Goal: Information Seeking & Learning: Check status

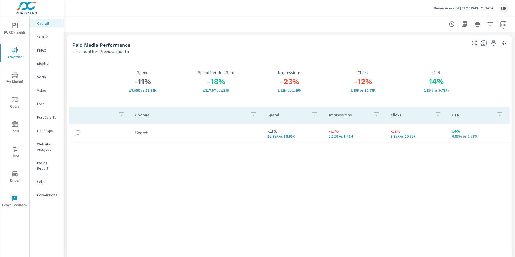
scroll to position [751, 0]
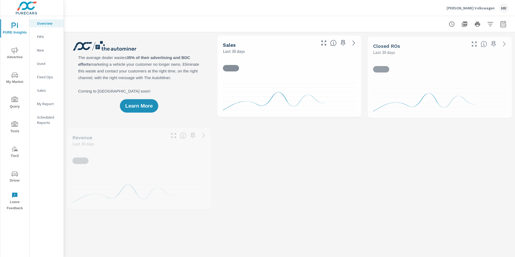
click at [500, 26] on icon "button" at bounding box center [503, 24] width 6 height 6
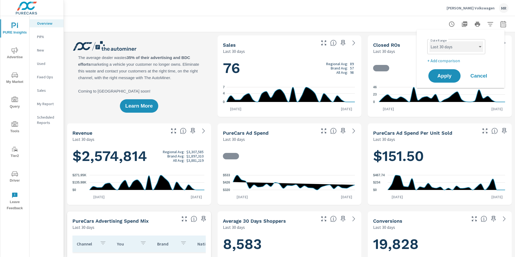
click at [466, 46] on select "Custom [DATE] Last week Last 7 days Last 14 days Last 30 days Last 45 days Last…" at bounding box center [456, 46] width 54 height 11
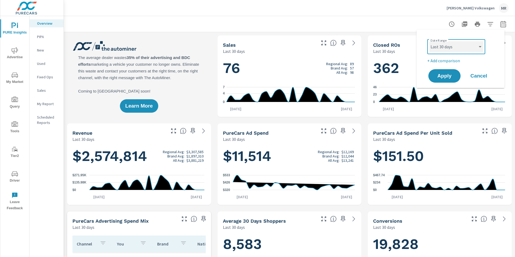
select select "Last 14 days"
click at [450, 61] on p "+ Add comparison" at bounding box center [461, 60] width 69 height 6
select select "Previous period"
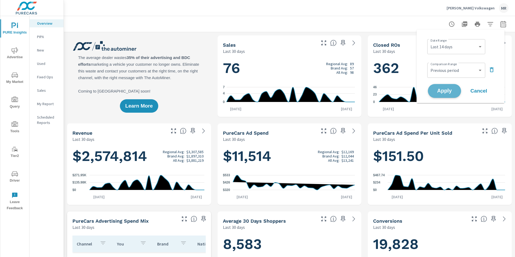
click at [452, 92] on span "Apply" at bounding box center [444, 90] width 22 height 5
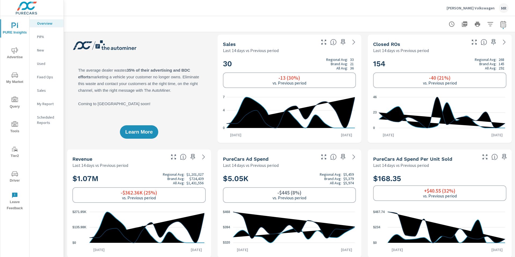
scroll to position [1, 0]
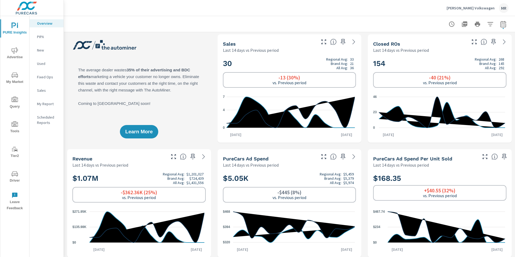
click at [19, 51] on span "Advertise" at bounding box center [15, 53] width 26 height 13
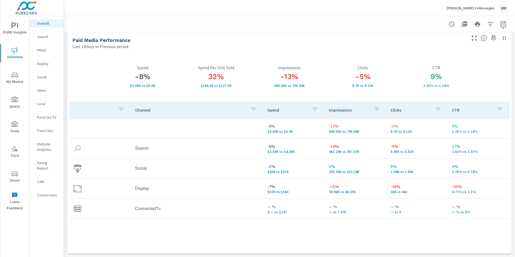
scroll to position [6, 0]
click at [46, 39] on p "Search" at bounding box center [48, 36] width 22 height 5
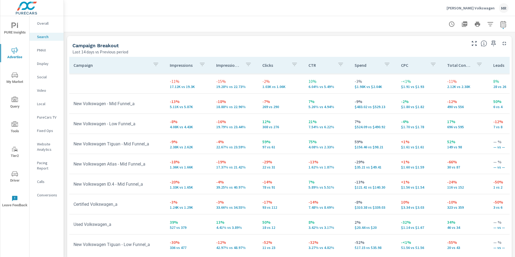
scroll to position [517, 0]
click at [480, 208] on td "-10% 323 vs 359" at bounding box center [466, 202] width 46 height 19
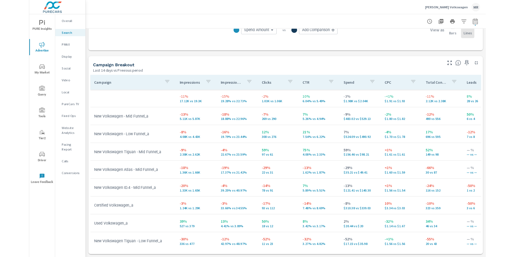
scroll to position [489, 0]
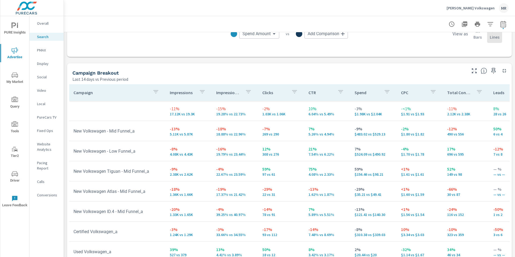
click at [273, 72] on div "Campaign Breakout" at bounding box center [268, 73] width 393 height 6
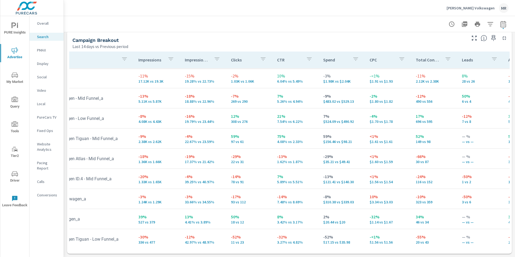
scroll to position [0, 32]
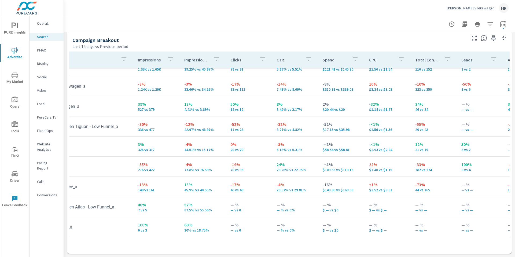
scroll to position [117, 32]
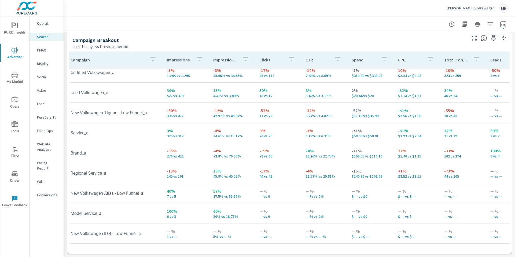
scroll to position [130, 0]
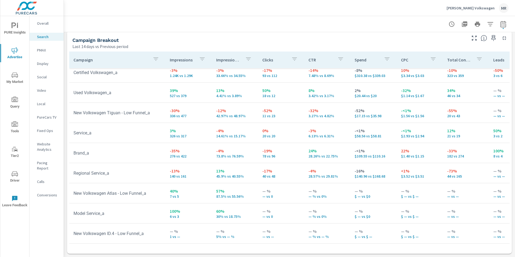
click at [153, 57] on icon "button" at bounding box center [156, 59] width 6 height 6
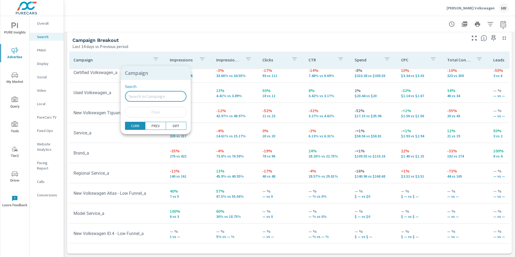
click at [140, 95] on input "Search" at bounding box center [155, 96] width 61 height 11
click at [140, 117] on div "Search ​ Clear" at bounding box center [156, 101] width 70 height 42
click at [140, 110] on span "Clear" at bounding box center [155, 112] width 55 height 5
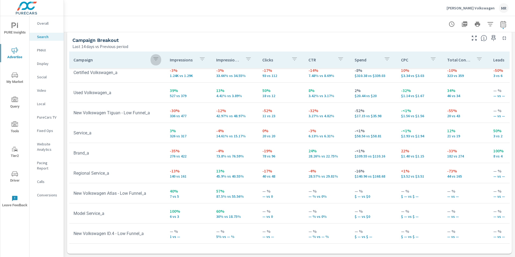
click at [153, 61] on icon "button" at bounding box center [156, 59] width 6 height 6
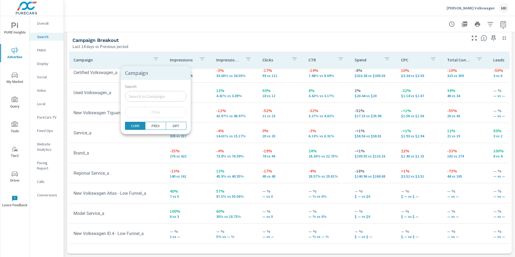
click at [153, 61] on div at bounding box center [257, 128] width 515 height 257
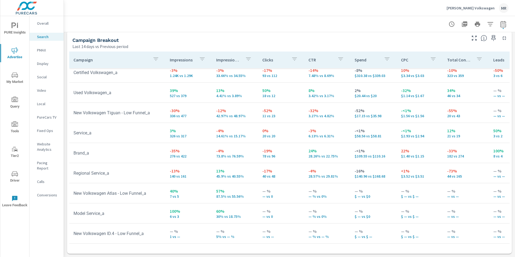
click at [116, 61] on p "Campaign" at bounding box center [110, 59] width 75 height 5
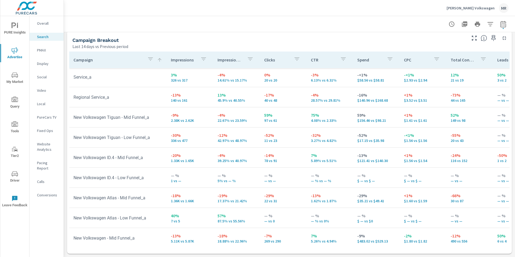
scroll to position [35, 0]
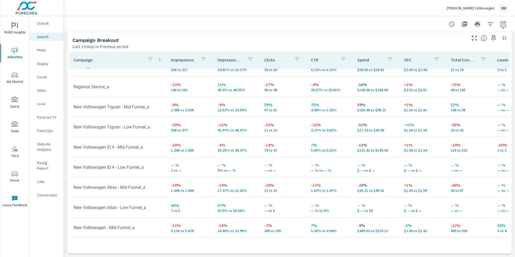
scroll to position [55, 0]
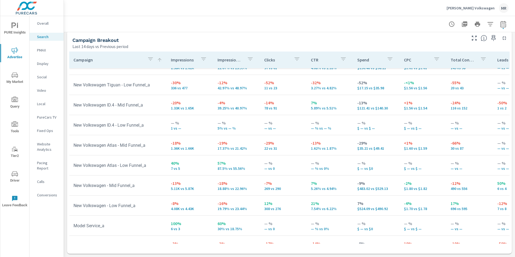
scroll to position [95, 0]
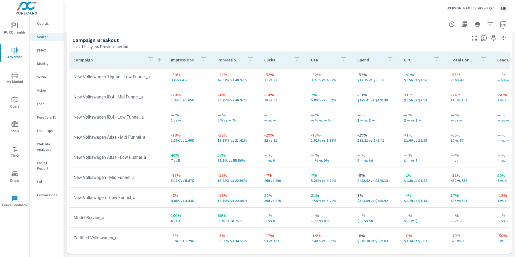
scroll to position [102, 0]
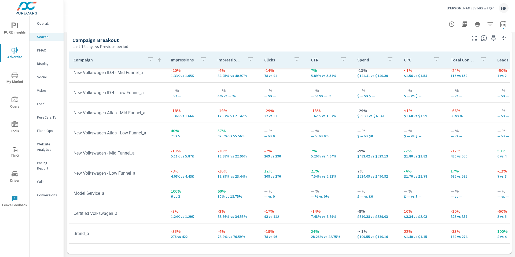
scroll to position [130, 0]
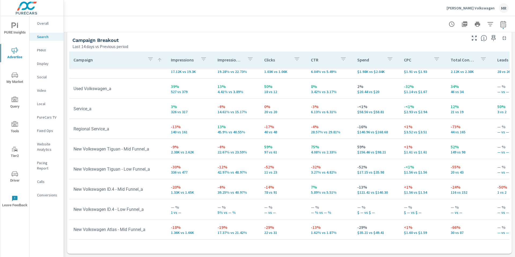
scroll to position [20, 0]
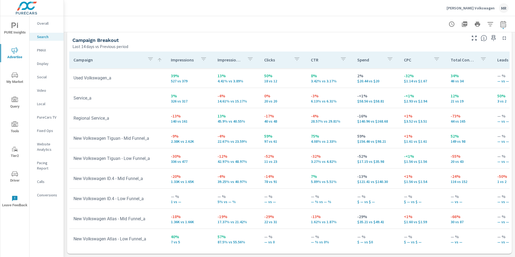
click at [52, 141] on div "Website Analytics" at bounding box center [46, 146] width 34 height 13
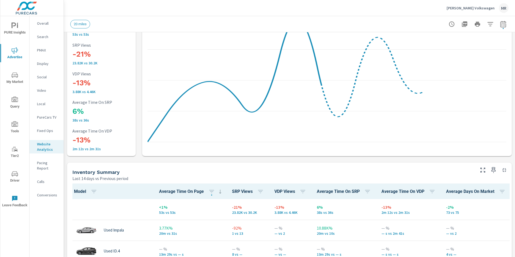
scroll to position [0, 0]
click at [43, 179] on p "Calls" at bounding box center [48, 181] width 22 height 5
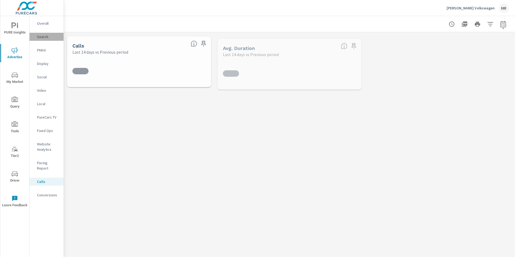
click at [48, 39] on div "Search" at bounding box center [46, 37] width 34 height 8
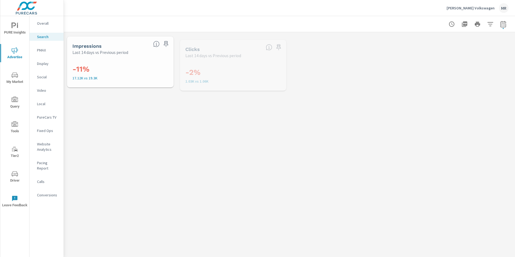
scroll to position [20, 0]
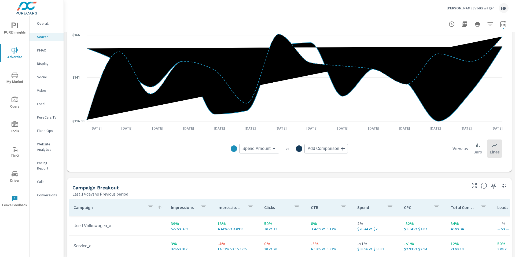
scroll to position [489, 0]
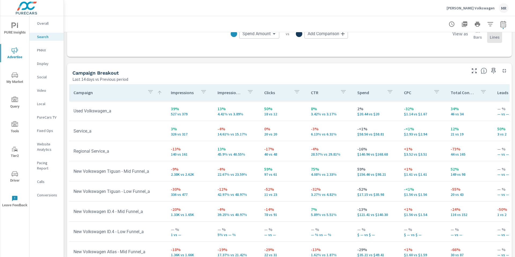
scroll to position [130, 0]
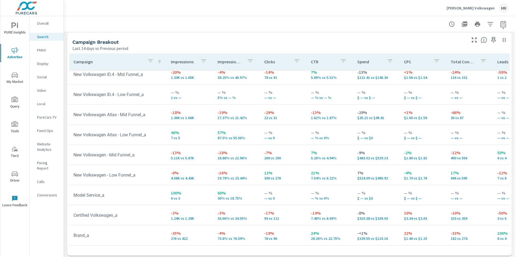
scroll to position [521, 0]
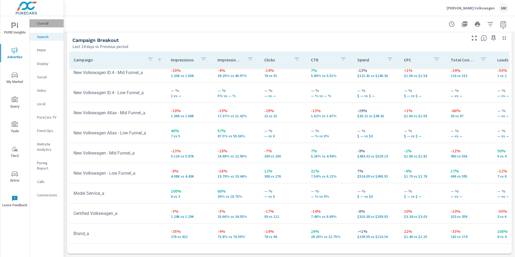
click at [41, 21] on p "Overall" at bounding box center [48, 23] width 22 height 5
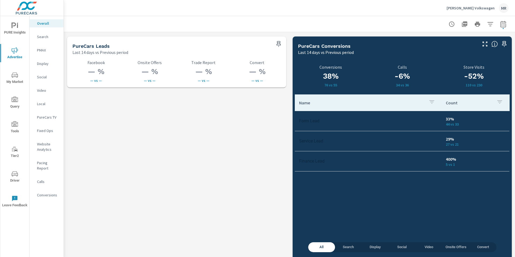
scroll to position [751, 0]
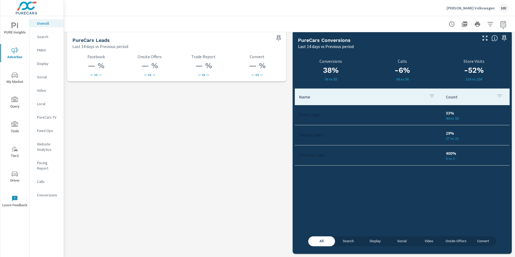
click at [500, 23] on icon "button" at bounding box center [503, 24] width 6 height 6
select select "Last 14 days"
select select "Previous period"
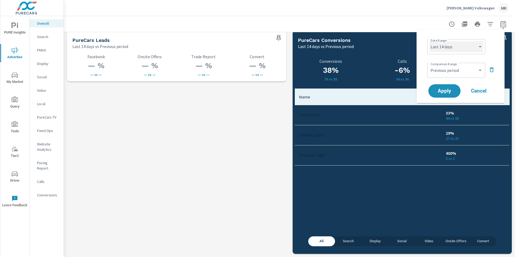
click at [457, 51] on select "Custom [DATE] Last week Last 7 days Last 14 days Last 30 days Last 45 days Last…" at bounding box center [456, 46] width 54 height 11
select select "Last 7 days"
click at [448, 87] on button "Apply" at bounding box center [444, 91] width 33 height 14
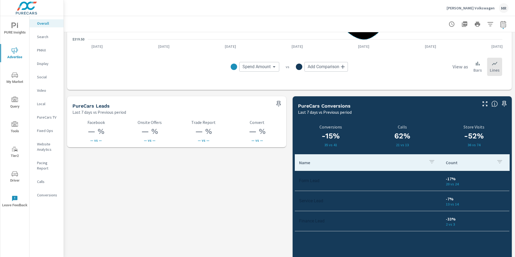
scroll to position [739, 0]
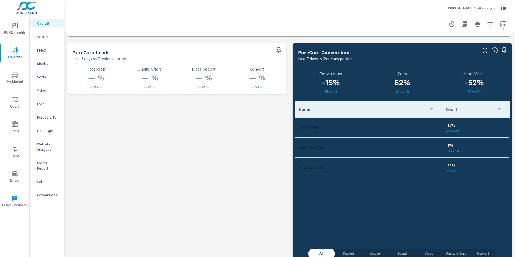
click at [46, 38] on p "Search" at bounding box center [48, 36] width 22 height 5
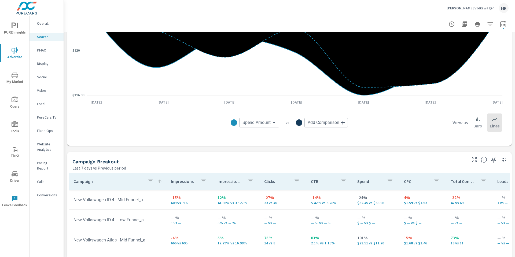
scroll to position [464, 0]
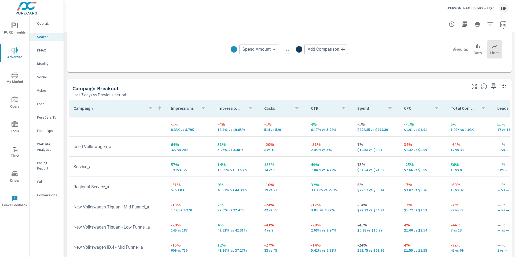
scroll to position [474, 0]
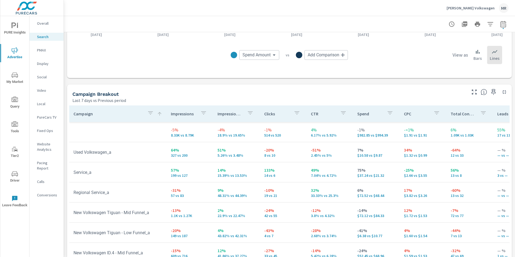
scroll to position [467, 0]
drag, startPoint x: 492, startPoint y: 162, endPoint x: 493, endPoint y: 173, distance: 11.5
click at [493, 162] on td "— % — vs —" at bounding box center [516, 152] width 47 height 19
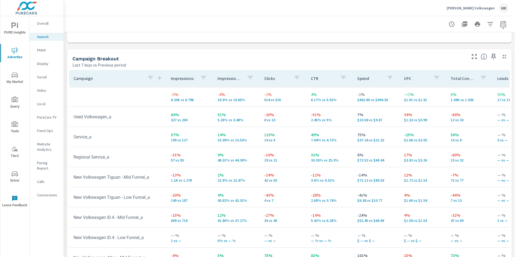
scroll to position [508, 0]
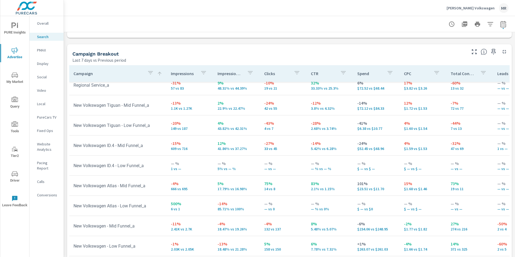
scroll to position [101, 0]
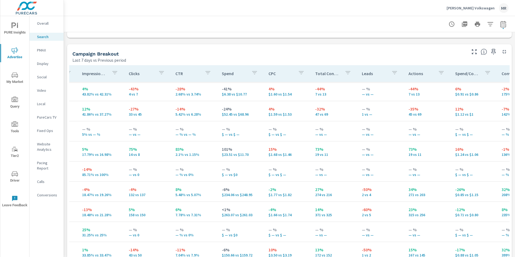
scroll to position [29, 135]
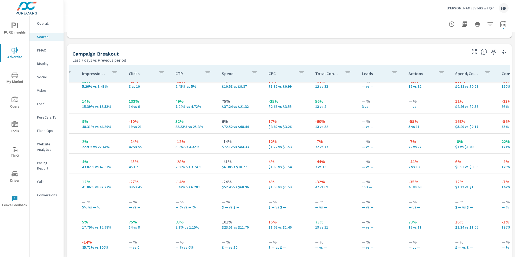
scroll to position [0, 135]
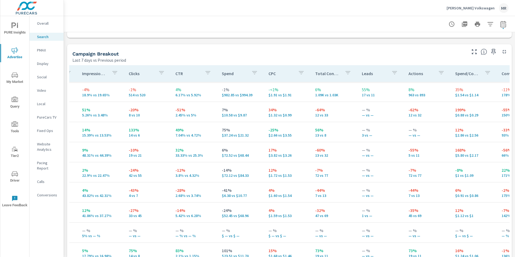
click at [364, 69] on div "Leads" at bounding box center [381, 73] width 38 height 12
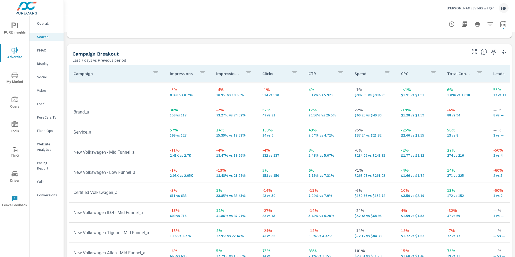
click at [500, 25] on icon "button" at bounding box center [503, 24] width 6 height 6
select select "Last 7 days"
select select "Previous period"
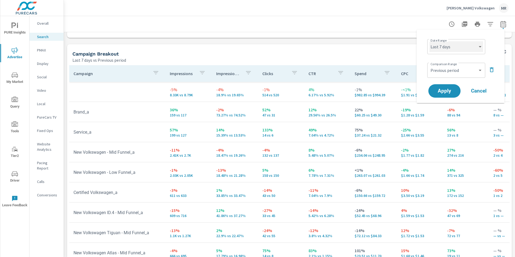
click at [468, 47] on select "Custom [DATE] Last week Last 7 days Last 14 days Last 30 days Last 45 days Last…" at bounding box center [456, 46] width 54 height 11
click at [515, 121] on div "Search Performance Joe Heidt Volkswagen Report date range: Aug 05, 2025 - Aug 1…" at bounding box center [289, 136] width 451 height 241
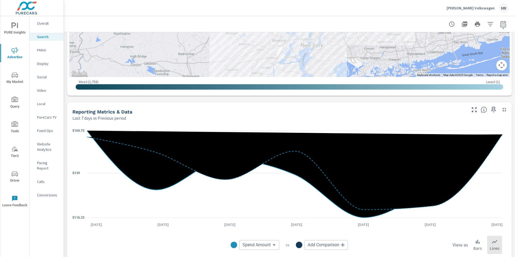
click at [504, 22] on div at bounding box center [289, 24] width 451 height 16
click at [500, 25] on icon "button" at bounding box center [503, 24] width 6 height 6
select select "Last 7 days"
select select "Previous period"
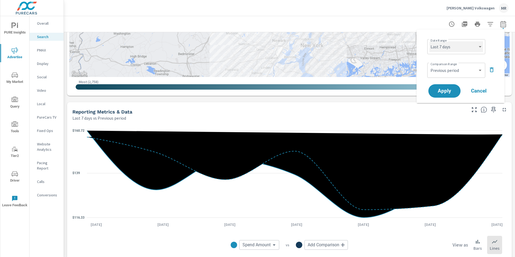
click at [452, 45] on select "Custom [DATE] Last week Last 7 days Last 14 days Last 30 days Last 45 days Last…" at bounding box center [456, 46] width 54 height 11
select select "Month to date"
click at [443, 89] on span "Apply" at bounding box center [444, 90] width 22 height 5
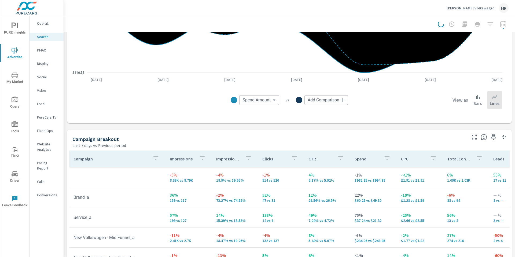
scroll to position [498, 0]
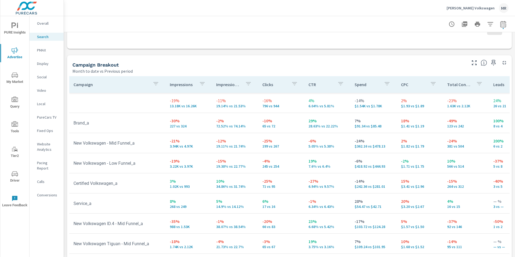
scroll to position [498, 0]
click at [324, 254] on td "9% 1.79% vs 1.63%" at bounding box center [327, 262] width 46 height 19
click at [427, 253] on td "8% $1.63 vs $1.51" at bounding box center [420, 262] width 46 height 19
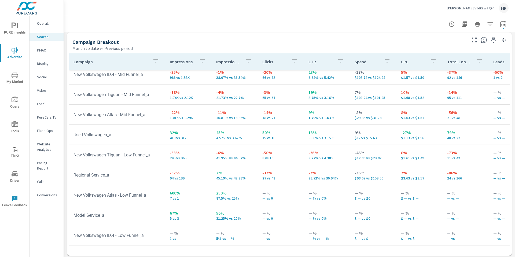
scroll to position [521, 0]
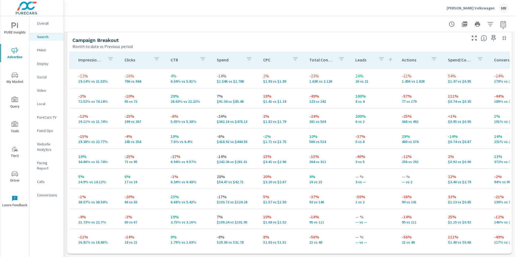
scroll to position [520, 0]
click at [355, 62] on p "Leads" at bounding box center [364, 60] width 18 height 5
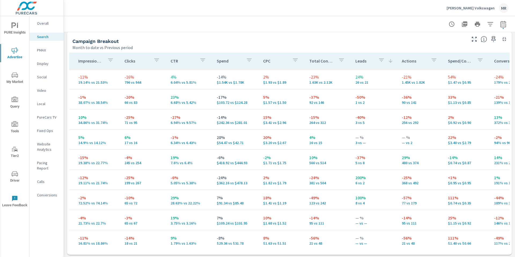
click at [355, 62] on p "Leads" at bounding box center [364, 60] width 18 height 5
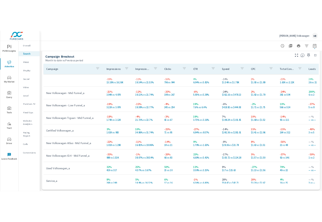
scroll to position [0, 61]
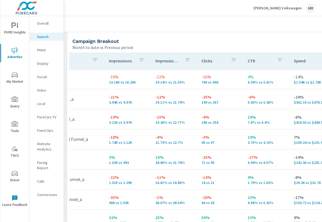
scroll to position [0, 61]
click at [289, 6] on p "Joe Heidt Volkswagen" at bounding box center [277, 8] width 48 height 5
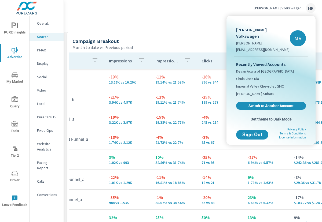
click at [220, 19] on div at bounding box center [161, 111] width 322 height 222
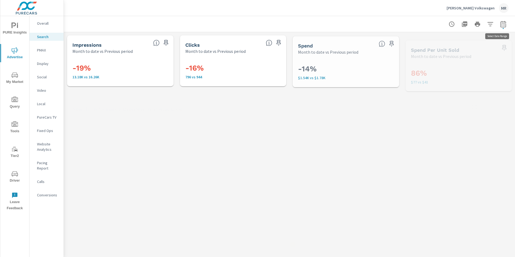
click at [501, 25] on icon "button" at bounding box center [502, 25] width 3 height 2
select select "Month to date"
select select "Previous period"
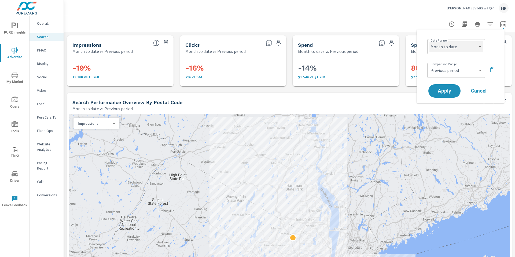
click at [464, 46] on select "Custom [DATE] Last week Last 7 days Last 14 days Last 30 days Last 45 days Last…" at bounding box center [456, 46] width 54 height 11
select select "Year to date"
click at [491, 72] on icon "button" at bounding box center [491, 70] width 6 height 6
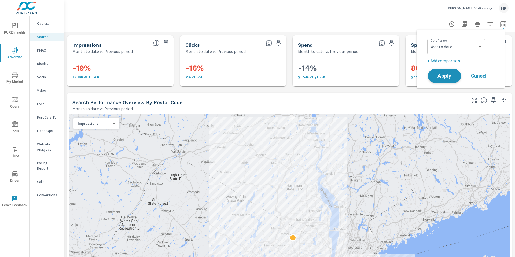
drag, startPoint x: 451, startPoint y: 73, endPoint x: 452, endPoint y: 65, distance: 8.9
click at [451, 73] on span "Apply" at bounding box center [444, 75] width 21 height 5
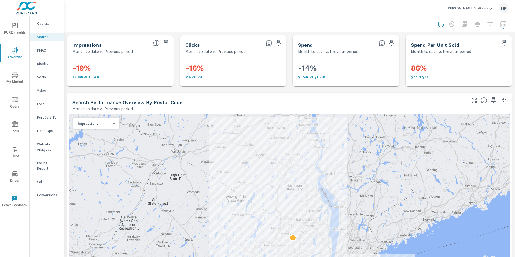
click at [486, 8] on p "Joe Heidt Volkswagen" at bounding box center [470, 8] width 48 height 5
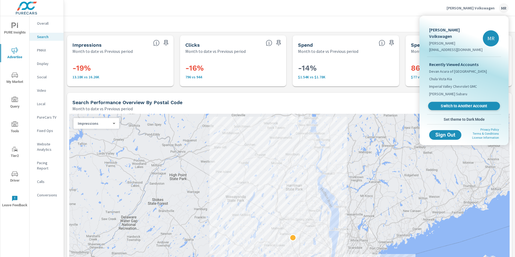
click at [442, 104] on span "Switch to Another Account" at bounding box center [464, 106] width 66 height 5
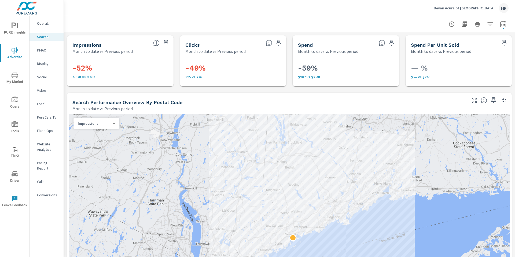
click at [172, 94] on div "Search Performance Overview By Postal Code Month to date vs Previous period" at bounding box center [267, 102] width 401 height 19
click at [57, 24] on p "Overall" at bounding box center [48, 23] width 22 height 5
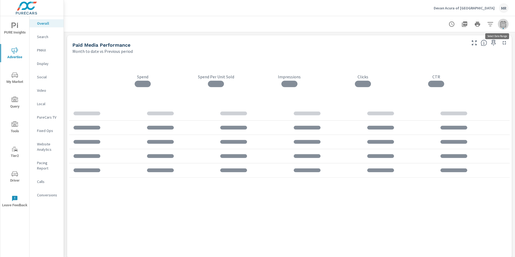
click at [503, 26] on button "button" at bounding box center [503, 24] width 11 height 11
select select "Month to date"
select select "Previous period"
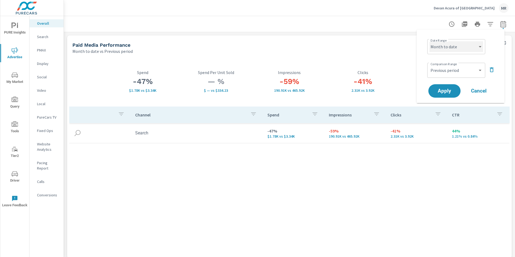
click at [469, 44] on select "Custom [DATE] Last week Last 7 days Last 14 days Last 30 days Last 45 days Last…" at bounding box center [456, 46] width 54 height 11
select select "Year to date"
click at [488, 69] on icon "button" at bounding box center [491, 70] width 6 height 6
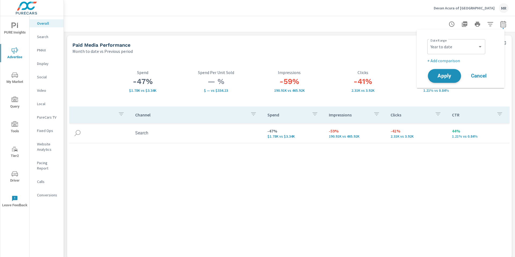
click at [454, 76] on span "Apply" at bounding box center [444, 75] width 22 height 5
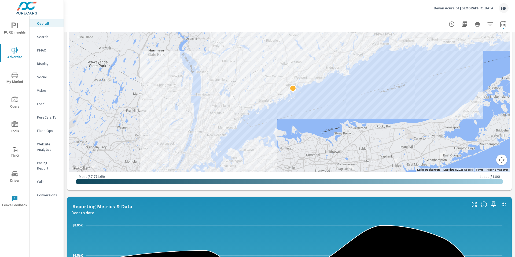
scroll to position [238, 0]
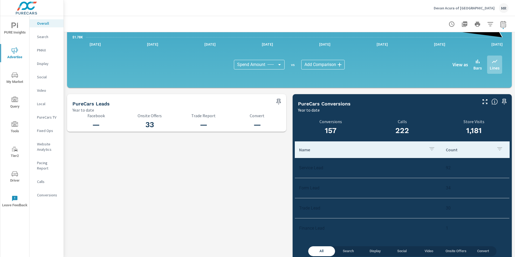
scroll to position [523, 0]
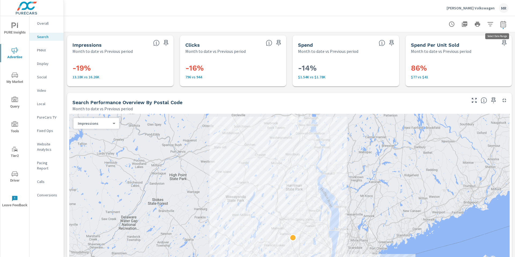
click at [322, 23] on icon "button" at bounding box center [503, 24] width 6 height 6
select select "Month to date"
select select "Previous period"
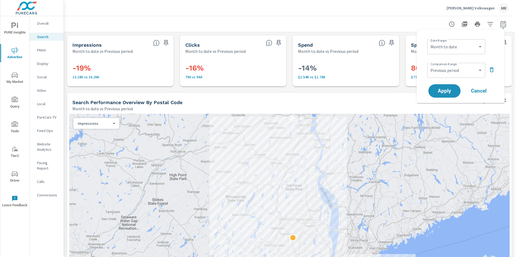
click at [322, 71] on icon "button" at bounding box center [491, 70] width 6 height 6
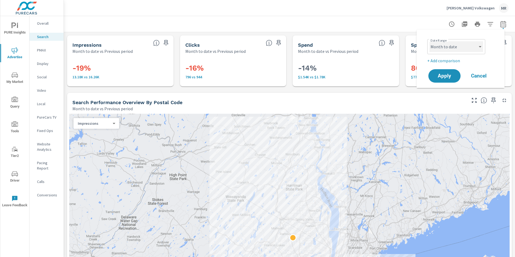
click at [322, 48] on select "Custom [DATE] Last week Last 7 days Last 14 days Last 30 days Last 45 days Last…" at bounding box center [456, 46] width 54 height 11
click at [322, 10] on p "[PERSON_NAME] Volkswagen" at bounding box center [470, 8] width 48 height 5
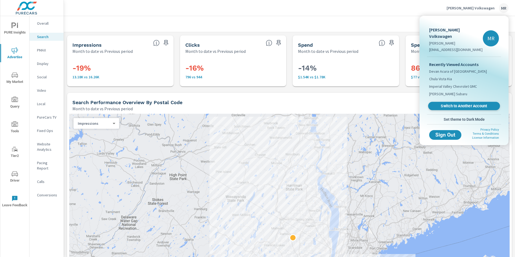
click at [322, 104] on span "Switch to Another Account" at bounding box center [464, 106] width 66 height 5
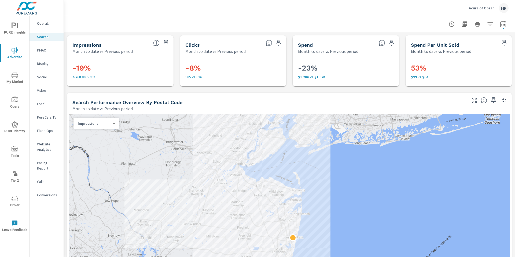
click at [500, 22] on icon "button" at bounding box center [503, 24] width 6 height 6
select select "Month to date"
select select "Previous period"
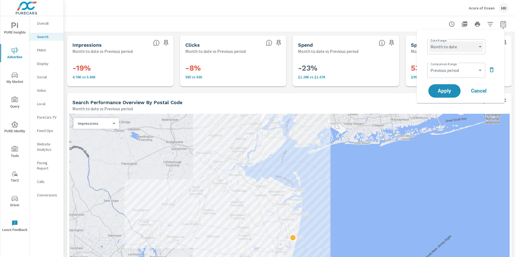
click at [474, 47] on select "Custom [DATE] Last week Last 7 days Last 14 days Last 30 days Last 45 days Last…" at bounding box center [456, 46] width 54 height 11
select select "Last month"
click at [444, 92] on span "Apply" at bounding box center [444, 90] width 22 height 5
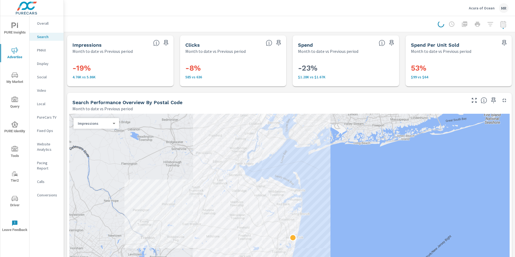
click at [499, 22] on div at bounding box center [473, 24] width 71 height 11
click at [498, 23] on div at bounding box center [473, 24] width 71 height 11
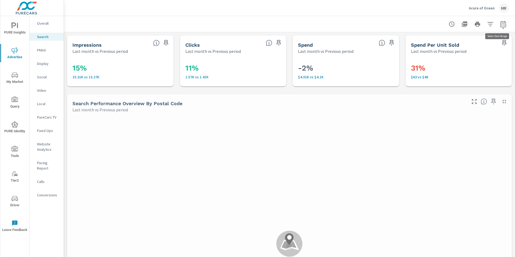
click at [501, 25] on icon "button" at bounding box center [503, 24] width 6 height 6
select select "Last month"
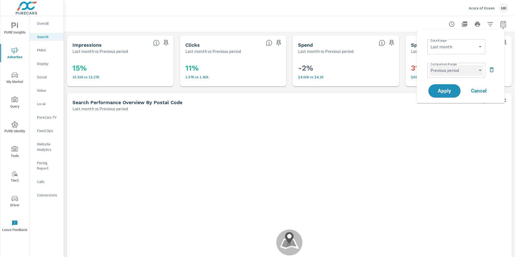
click at [474, 71] on select "Custom Previous period Previous month Previous year" at bounding box center [456, 70] width 54 height 11
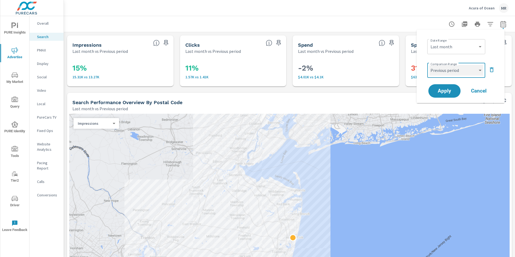
select select "Previous month"
click at [449, 90] on span "Apply" at bounding box center [444, 90] width 22 height 5
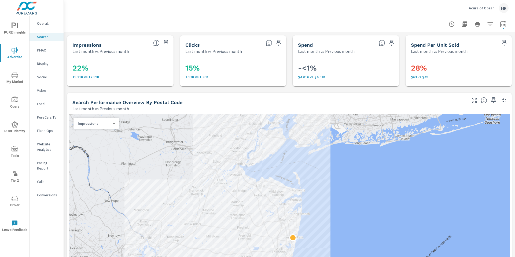
click at [138, 93] on div "Search Performance Overview By Postal Code Last month vs Previous month" at bounding box center [267, 102] width 401 height 19
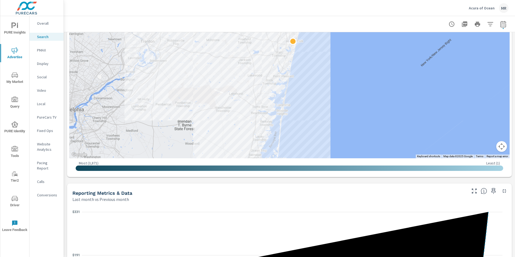
scroll to position [231, 0]
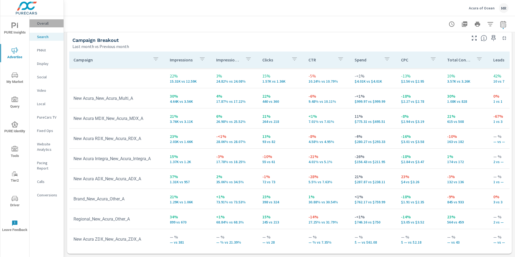
click at [52, 26] on div "Overall" at bounding box center [46, 23] width 34 height 8
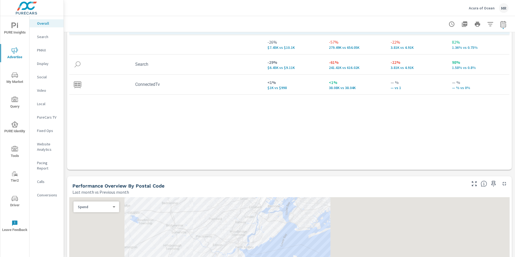
scroll to position [195, 0]
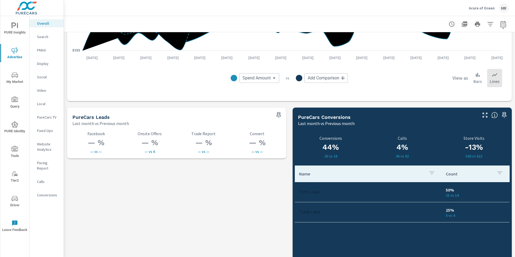
scroll to position [675, 0]
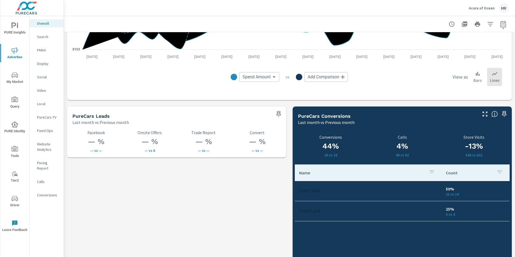
click at [13, 25] on icon "nav menu" at bounding box center [15, 26] width 6 height 6
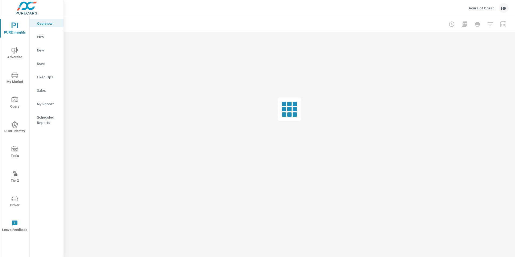
click at [43, 102] on p "My Report" at bounding box center [48, 103] width 22 height 5
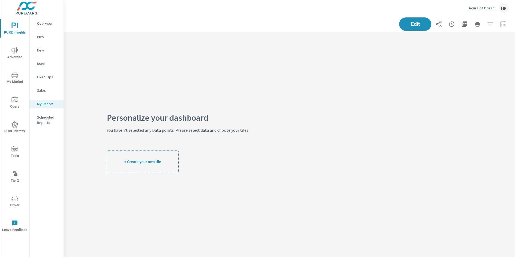
click at [17, 56] on span "Advertise" at bounding box center [15, 53] width 26 height 13
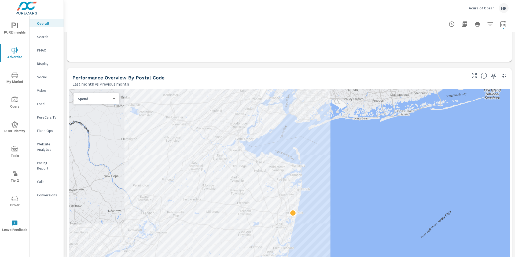
scroll to position [322, 0]
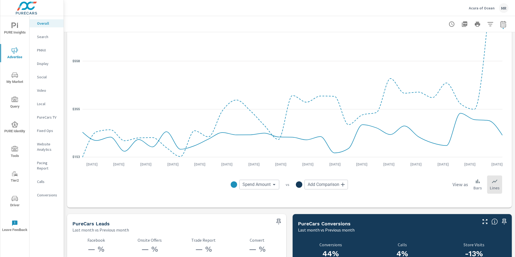
scroll to position [378, 0]
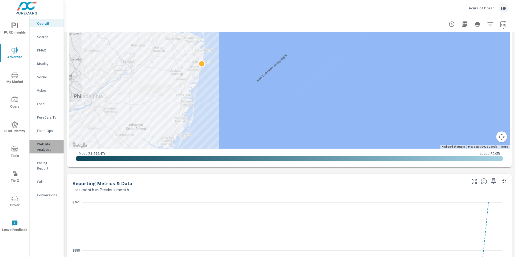
click at [53, 145] on p "Website Analytics" at bounding box center [48, 146] width 22 height 11
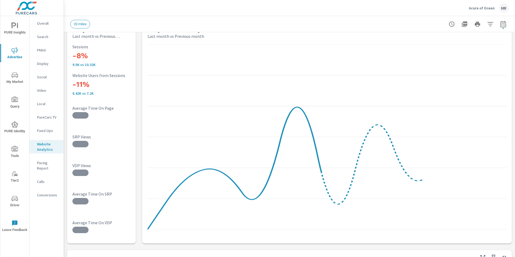
scroll to position [18, 0]
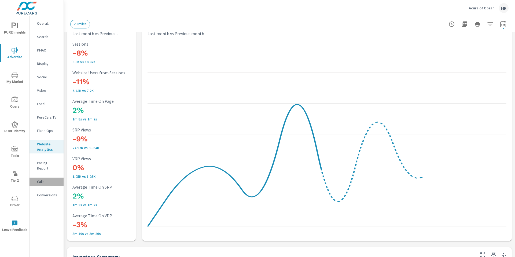
click at [45, 179] on p "Calls" at bounding box center [48, 181] width 22 height 5
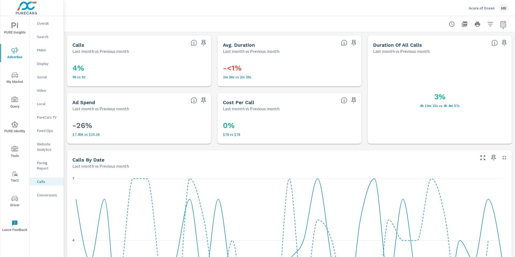
click at [43, 34] on p "Search" at bounding box center [48, 36] width 22 height 5
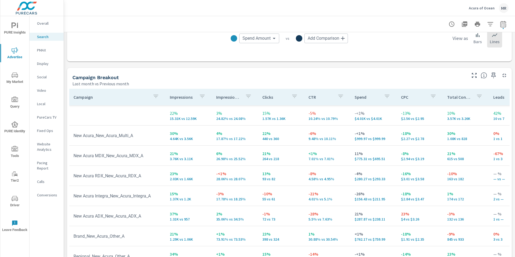
scroll to position [484, 0]
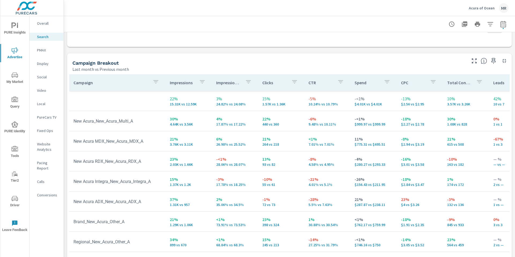
scroll to position [488, 0]
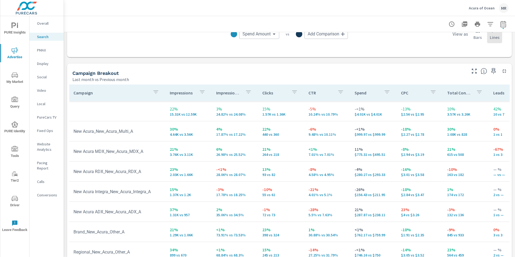
click at [123, 93] on p "Campaign" at bounding box center [110, 92] width 75 height 5
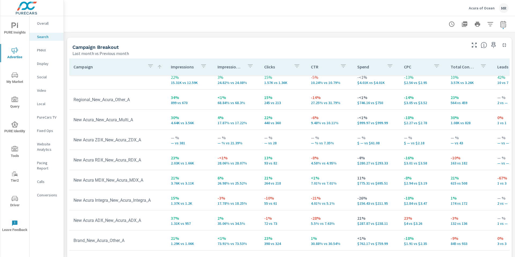
scroll to position [521, 0]
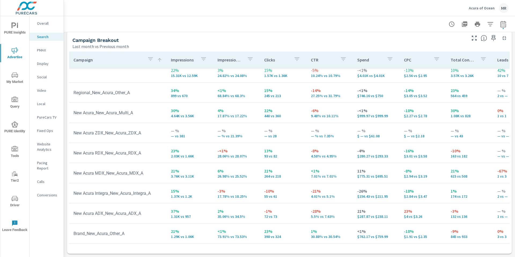
click at [245, 134] on p "— % vs 21.39%" at bounding box center [236, 136] width 38 height 4
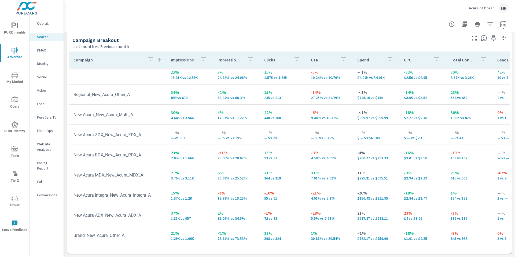
scroll to position [3, 0]
click at [226, 139] on p "— % vs 21.39%" at bounding box center [236, 138] width 38 height 4
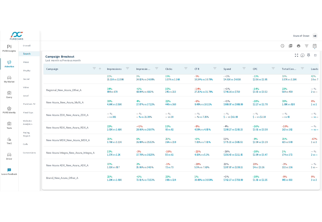
scroll to position [10, 0]
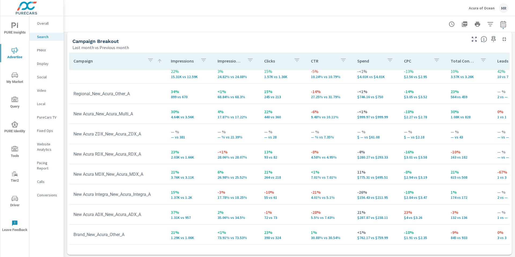
click at [167, 215] on td "37% 1.31K vs 957" at bounding box center [190, 214] width 47 height 19
click at [180, 197] on td "15% 1.37K vs 1.2K" at bounding box center [190, 193] width 47 height 19
click at [240, 209] on p "2%" at bounding box center [236, 212] width 38 height 6
click at [229, 184] on td "-3% 17.78% vs 18.25%" at bounding box center [236, 193] width 47 height 19
click at [149, 127] on td "New Acura ZDX_New_Acura_ZDX_A" at bounding box center [117, 134] width 97 height 14
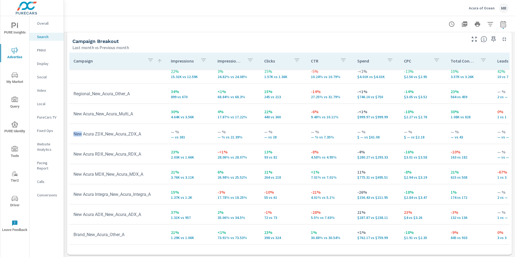
click at [149, 127] on td "New Acura ZDX_New_Acura_ZDX_A" at bounding box center [117, 134] width 97 height 14
